Goal: Navigation & Orientation: Find specific page/section

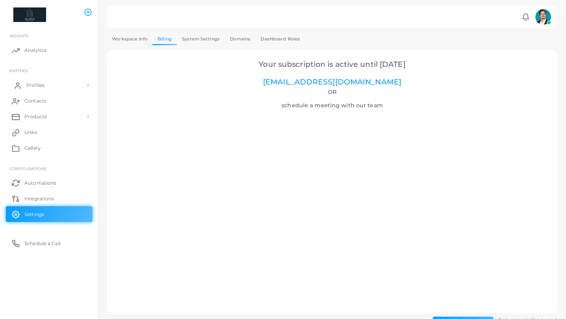
click at [89, 85] on link "Profiles" at bounding box center [49, 85] width 87 height 16
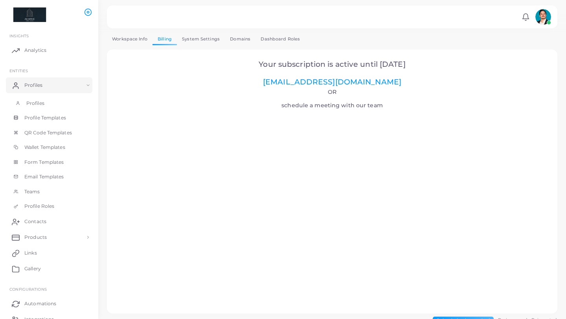
click at [39, 104] on span "Profiles" at bounding box center [35, 103] width 18 height 7
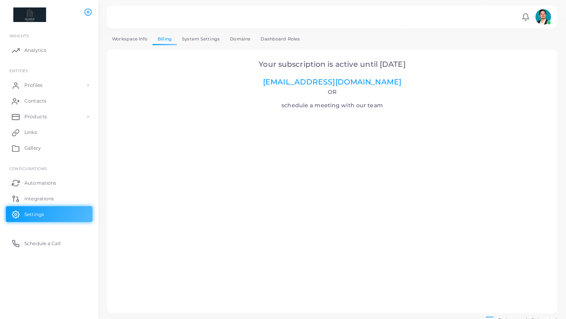
scroll to position [9, 0]
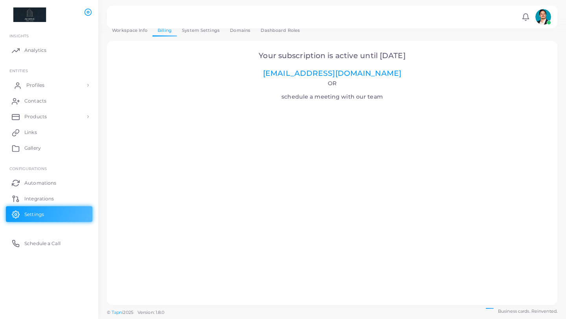
click at [50, 87] on link "Profiles" at bounding box center [49, 85] width 87 height 16
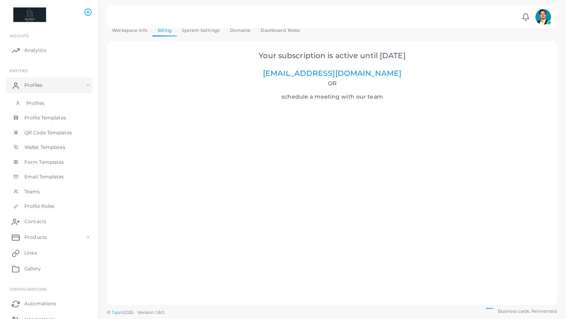
click at [42, 104] on span "Profiles" at bounding box center [35, 103] width 18 height 7
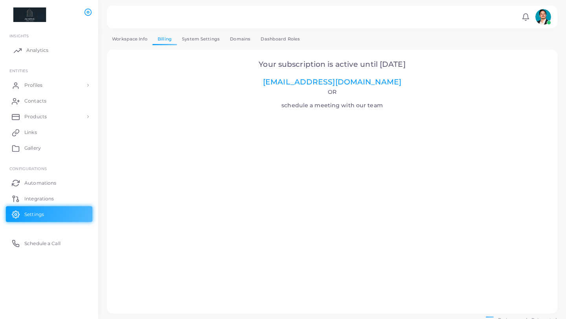
click at [54, 50] on link "Analytics" at bounding box center [49, 50] width 87 height 16
click at [130, 40] on link "Workspace Info" at bounding box center [130, 38] width 46 height 11
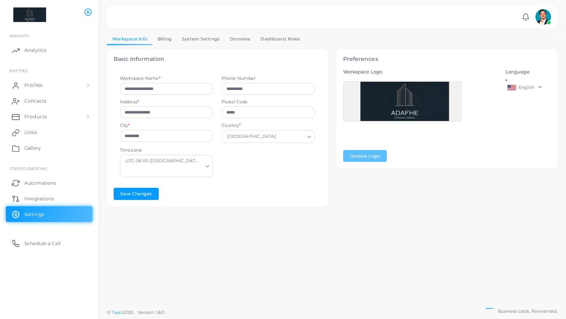
click at [192, 41] on link "System Settings" at bounding box center [201, 38] width 48 height 11
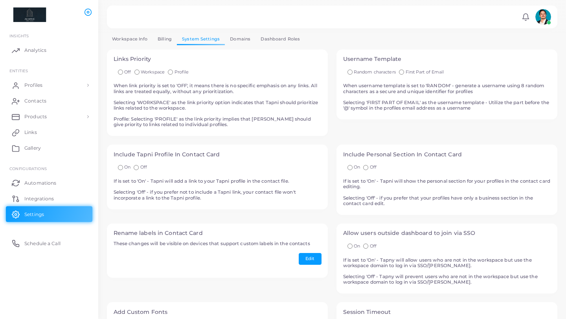
click at [128, 42] on link "Workspace Info" at bounding box center [130, 38] width 46 height 11
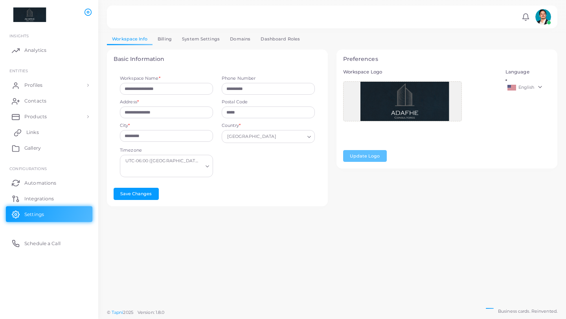
click at [34, 136] on span "Links" at bounding box center [32, 132] width 13 height 7
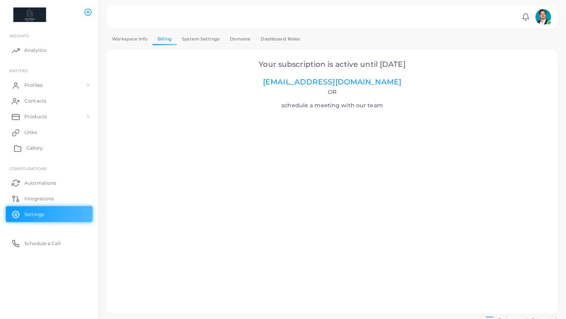
click at [29, 149] on span "Gallery" at bounding box center [34, 148] width 17 height 7
click at [48, 84] on link "Profiles" at bounding box center [49, 85] width 87 height 16
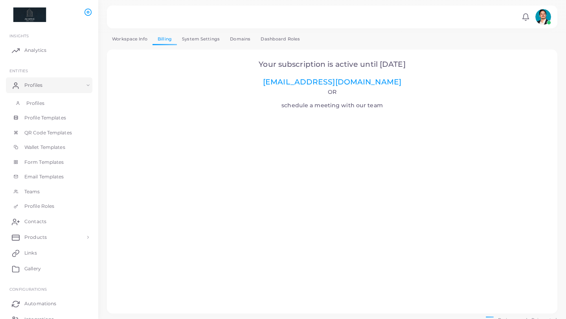
click at [36, 104] on span "Profiles" at bounding box center [35, 103] width 18 height 7
